Goal: Task Accomplishment & Management: Use online tool/utility

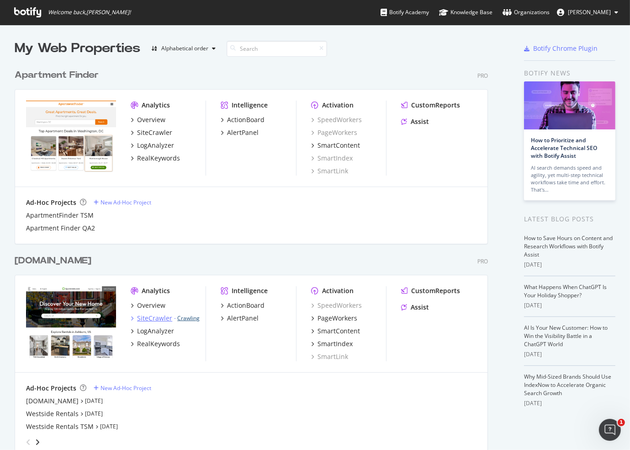
click at [187, 319] on link "Crawling" at bounding box center [188, 318] width 22 height 8
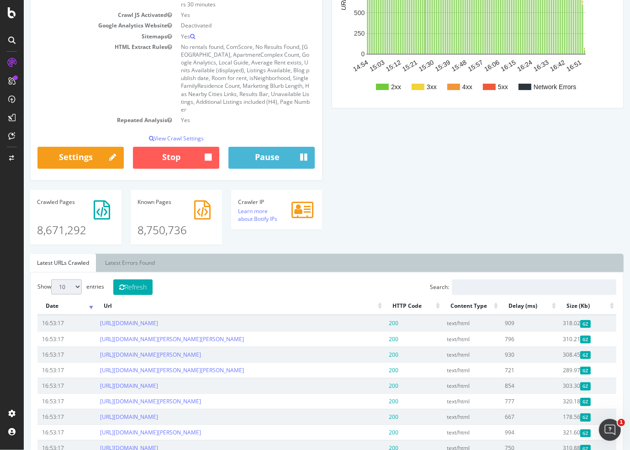
scroll to position [183, 0]
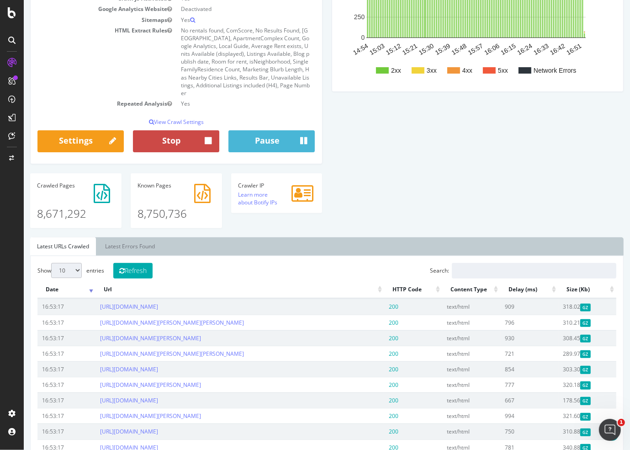
click at [170, 134] on button "Stop" at bounding box center [176, 141] width 86 height 22
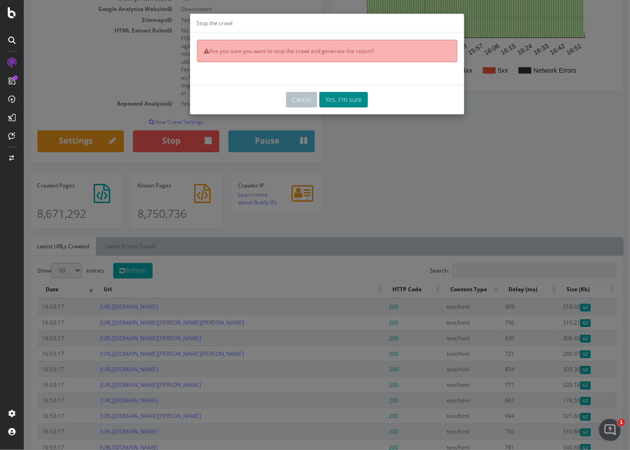
click at [353, 100] on button "Yes, I'm sure" at bounding box center [343, 100] width 48 height 16
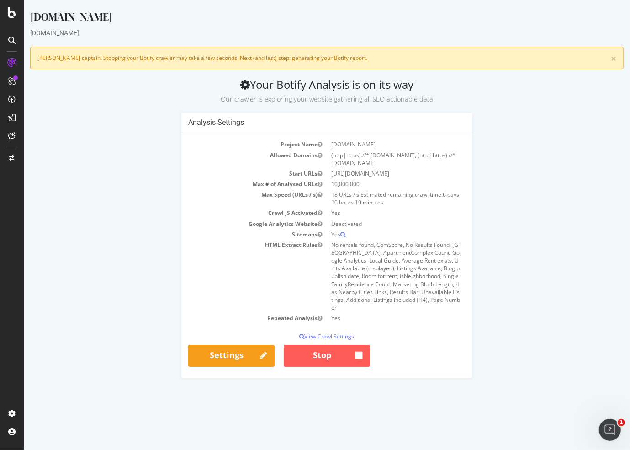
scroll to position [0, 0]
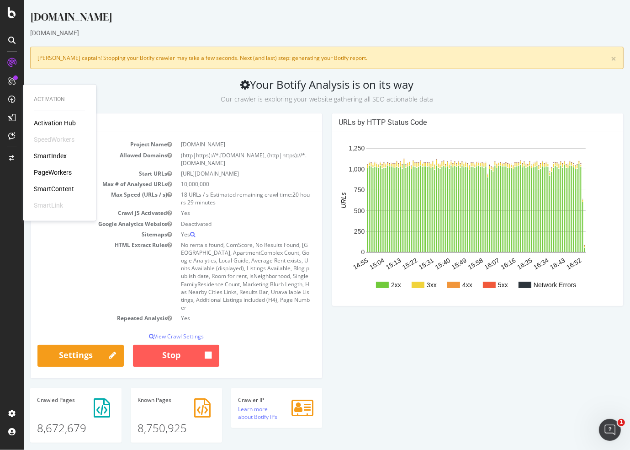
click at [55, 173] on div "PageWorkers" at bounding box center [53, 172] width 38 height 9
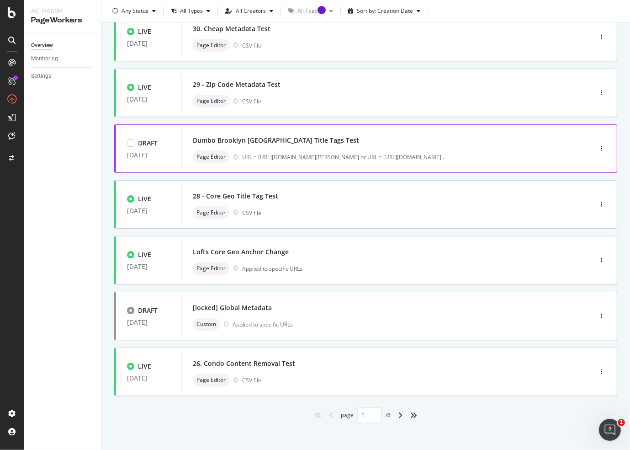
scroll to position [242, 0]
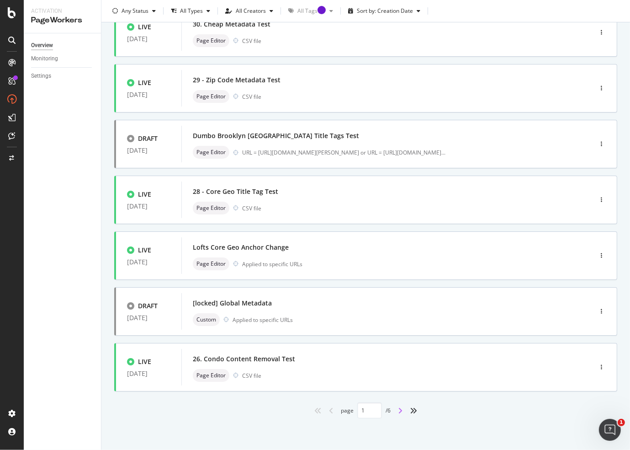
click at [398, 410] on icon "angle-right" at bounding box center [400, 410] width 5 height 7
type input "2"
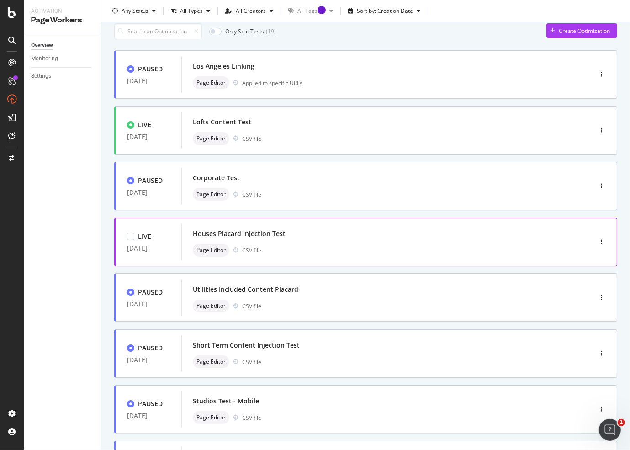
scroll to position [91, 0]
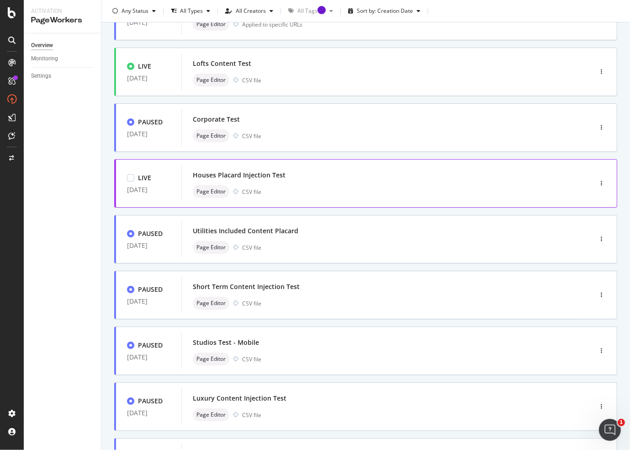
click at [250, 178] on div "Houses Placard Injection Test" at bounding box center [239, 174] width 93 height 9
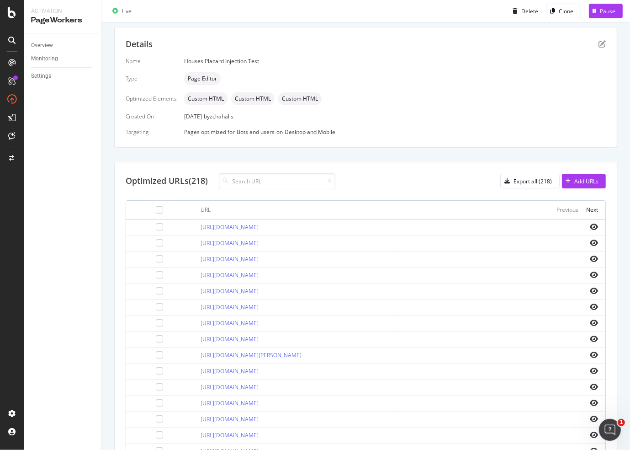
scroll to position [183, 0]
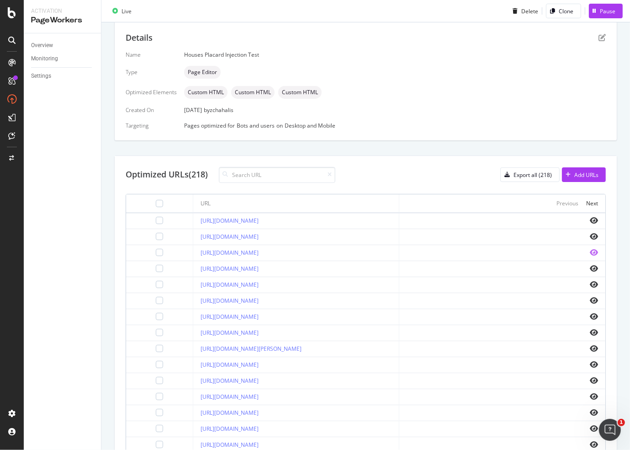
click at [590, 250] on icon "eye" at bounding box center [594, 252] width 8 height 7
click at [600, 14] on div "Pause" at bounding box center [608, 11] width 16 height 8
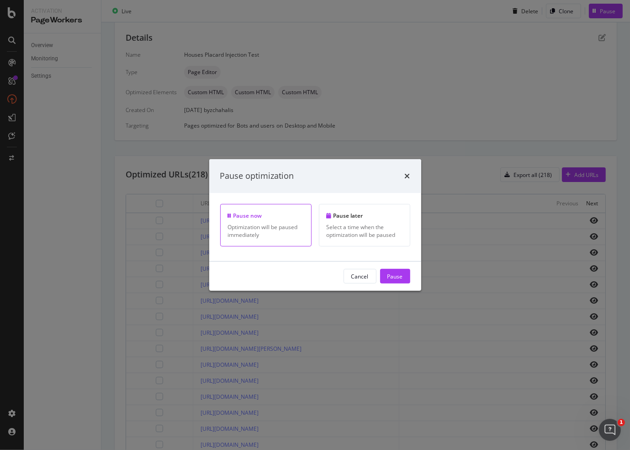
click at [277, 226] on div "Optimization will be paused immediately" at bounding box center [266, 231] width 76 height 16
click at [397, 281] on div "Pause" at bounding box center [396, 276] width 16 height 14
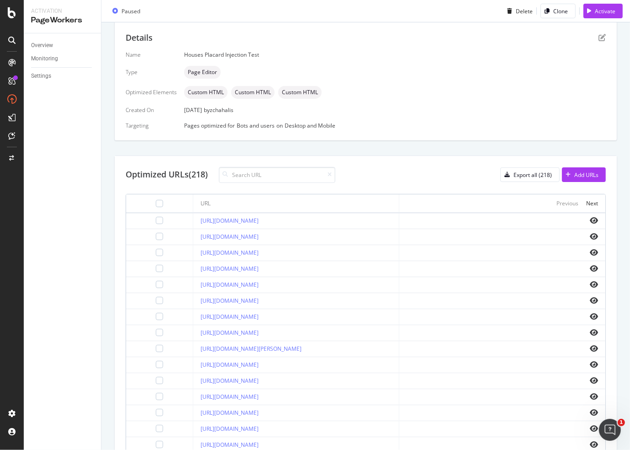
drag, startPoint x: 320, startPoint y: 284, endPoint x: 176, endPoint y: 286, distance: 144.0
click at [193, 286] on td "[URL][DOMAIN_NAME]" at bounding box center [296, 285] width 206 height 16
copy link "[URL][DOMAIN_NAME]"
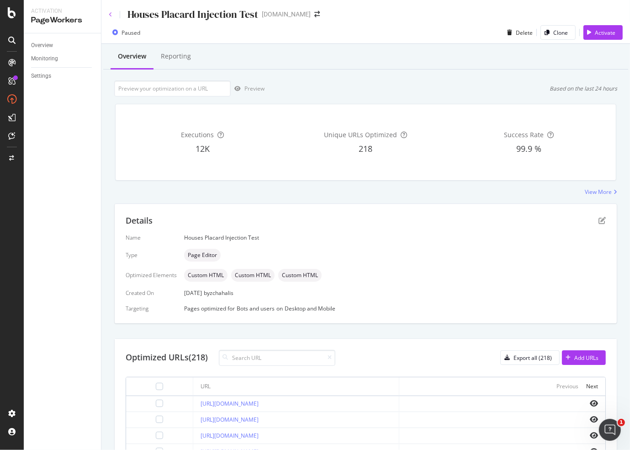
click at [111, 13] on icon at bounding box center [111, 14] width 4 height 5
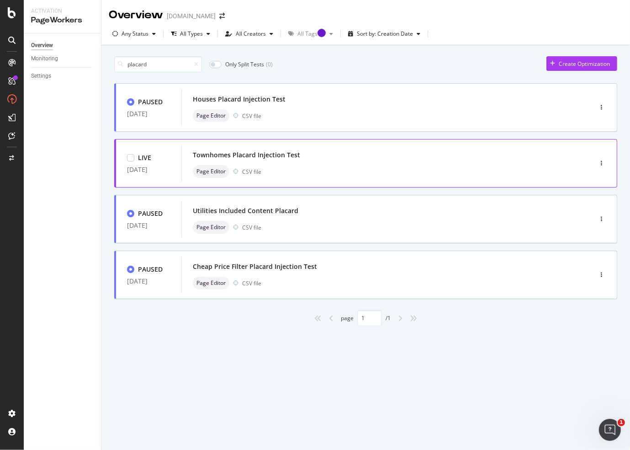
click at [300, 156] on div "Townhomes Placard Injection Test" at bounding box center [373, 155] width 361 height 13
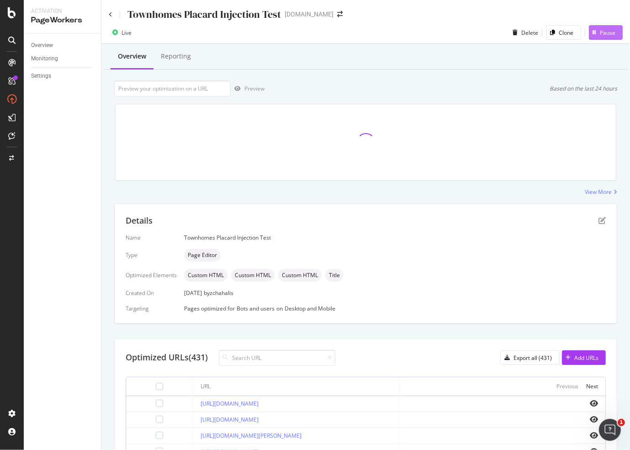
click at [600, 33] on div "Pause" at bounding box center [608, 33] width 16 height 8
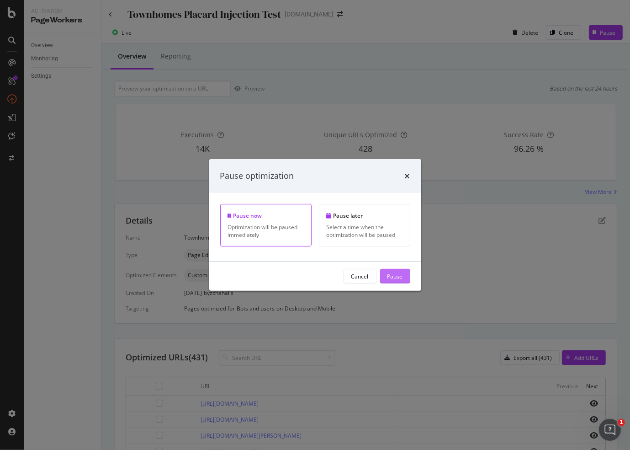
click at [393, 281] on div "Pause" at bounding box center [396, 276] width 16 height 14
